Goal: Information Seeking & Learning: Learn about a topic

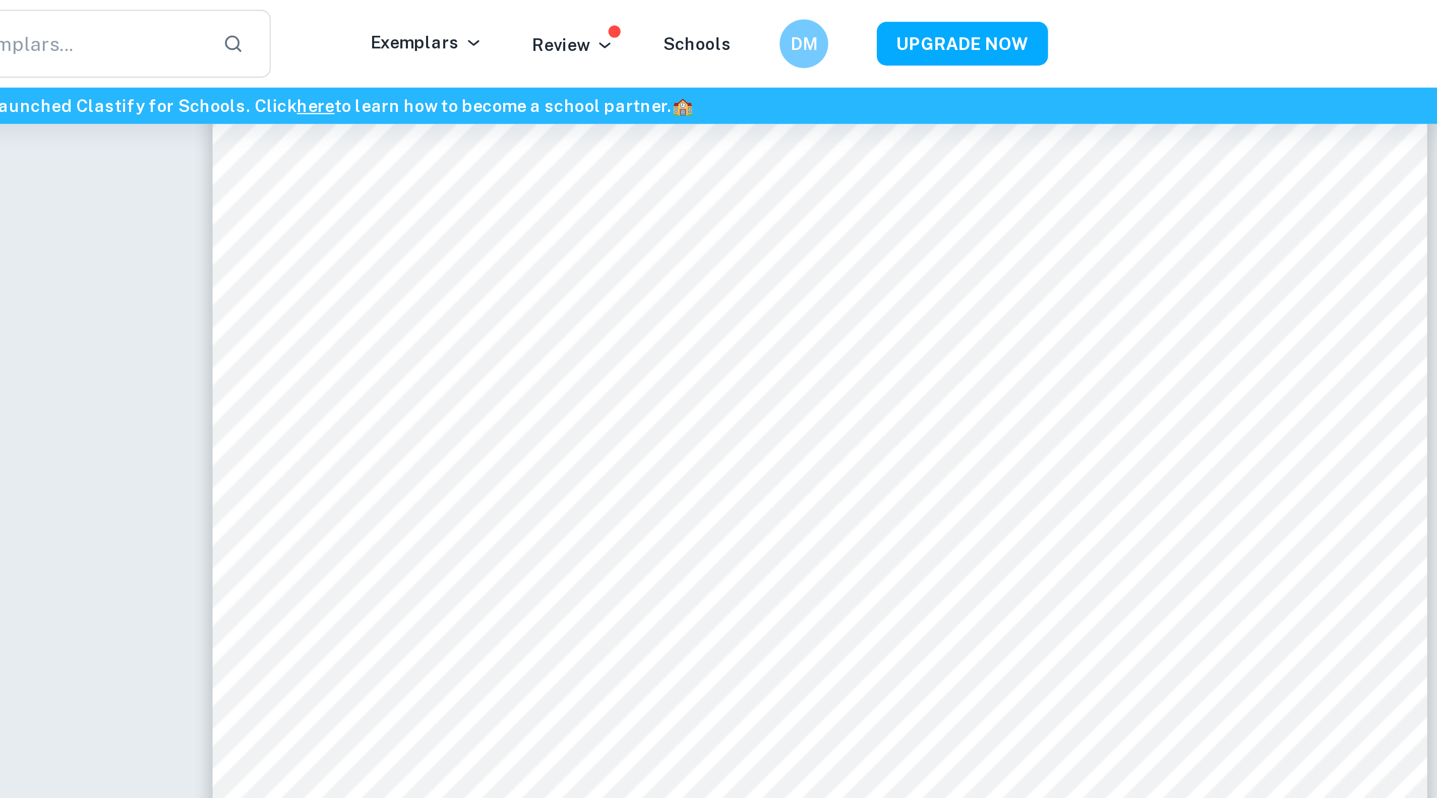
scroll to position [2418, 0]
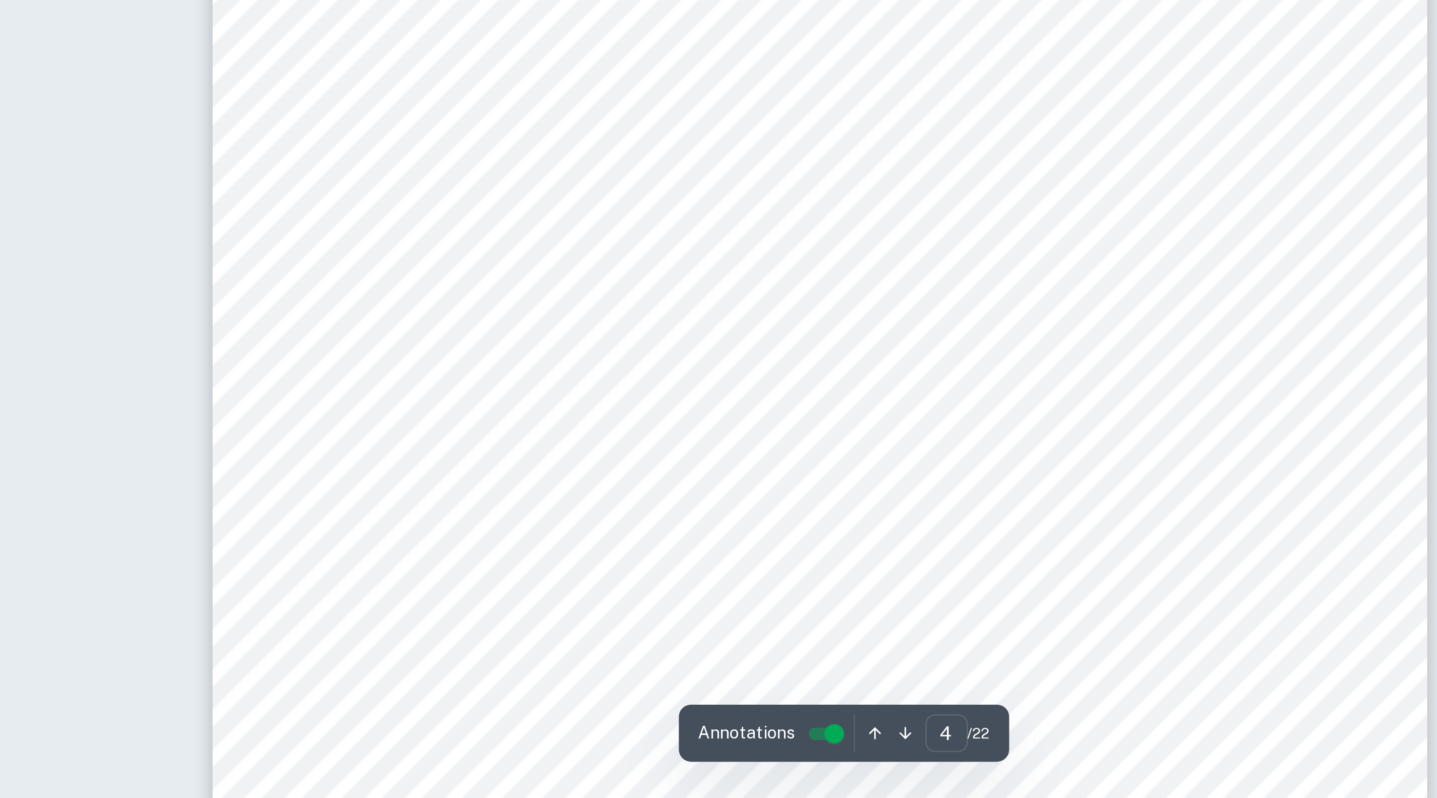
type input "5"
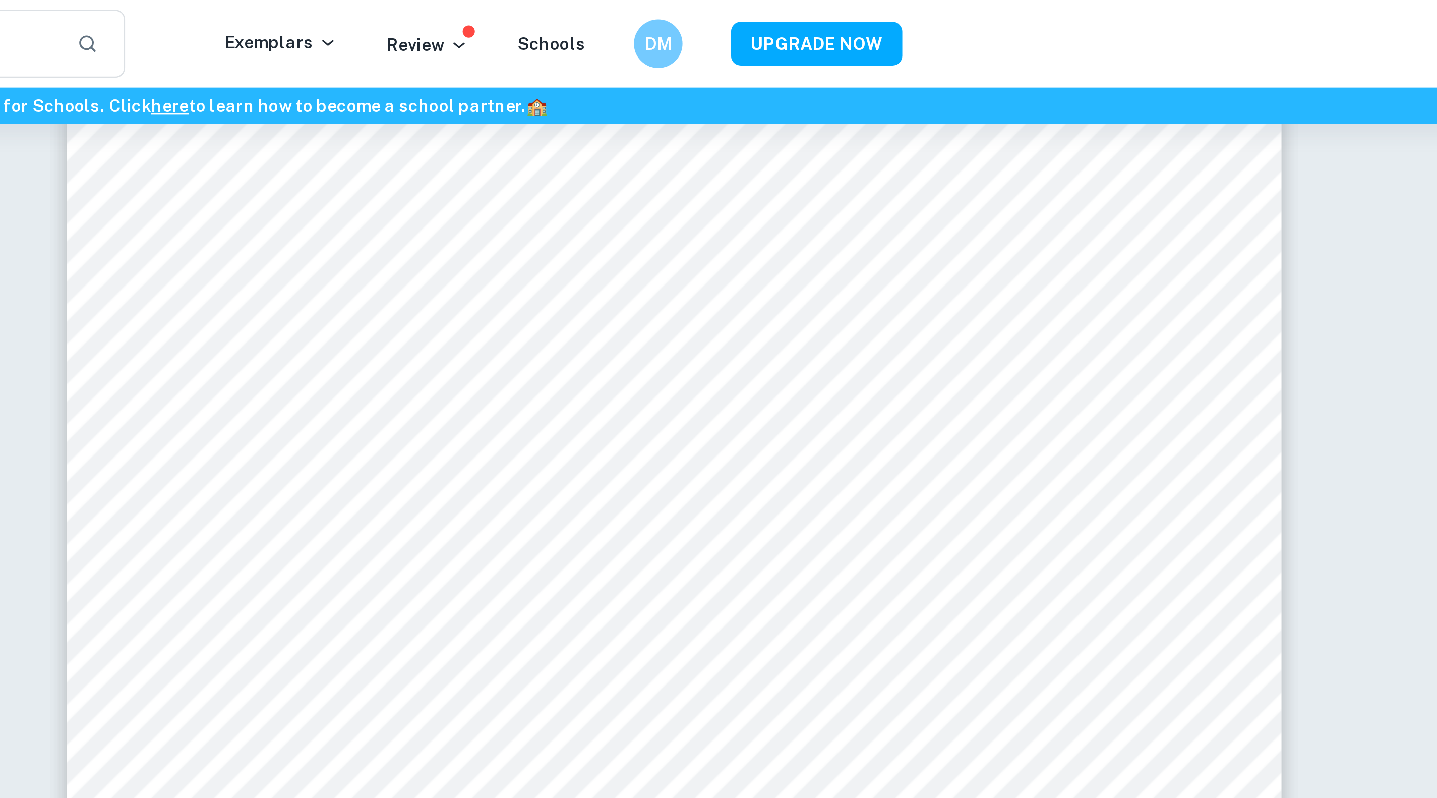
scroll to position [2886, 0]
